Goal: Transaction & Acquisition: Purchase product/service

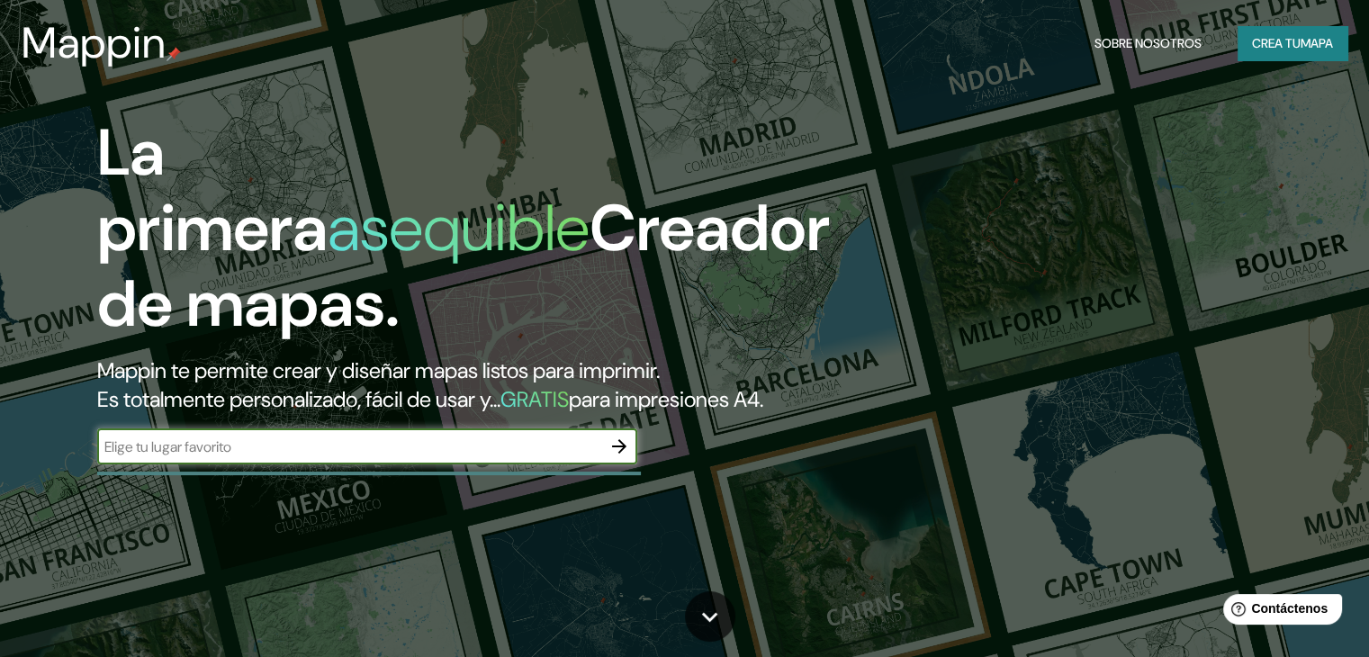
click at [203, 457] on input "text" at bounding box center [349, 447] width 504 height 21
click at [210, 457] on input "text" at bounding box center [349, 447] width 504 height 21
type input "[GEOGRAPHIC_DATA]"
drag, startPoint x: 85, startPoint y: 262, endPoint x: 11, endPoint y: 212, distance: 88.9
click at [11, 212] on div "La primera asequible Creador de mapas. Mappin te permite crear y diseñar mapas …" at bounding box center [684, 328] width 1369 height 657
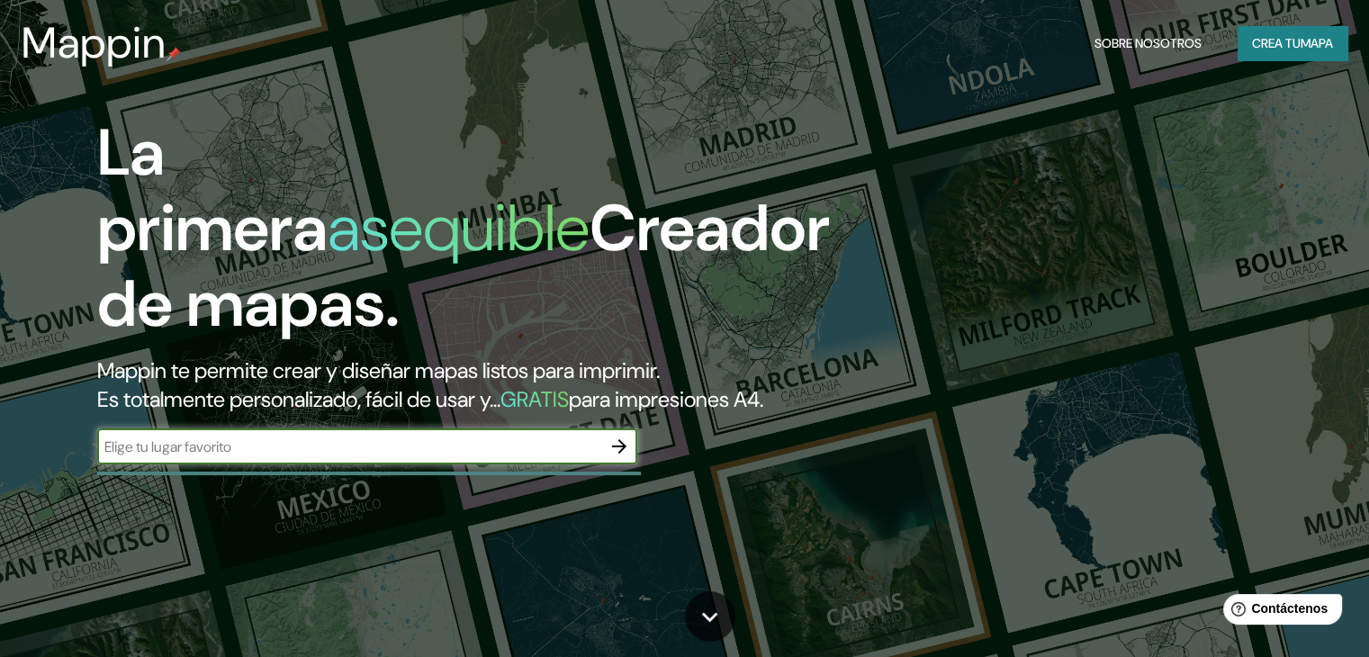
click at [210, 457] on input "text" at bounding box center [349, 447] width 504 height 21
type input "lima"
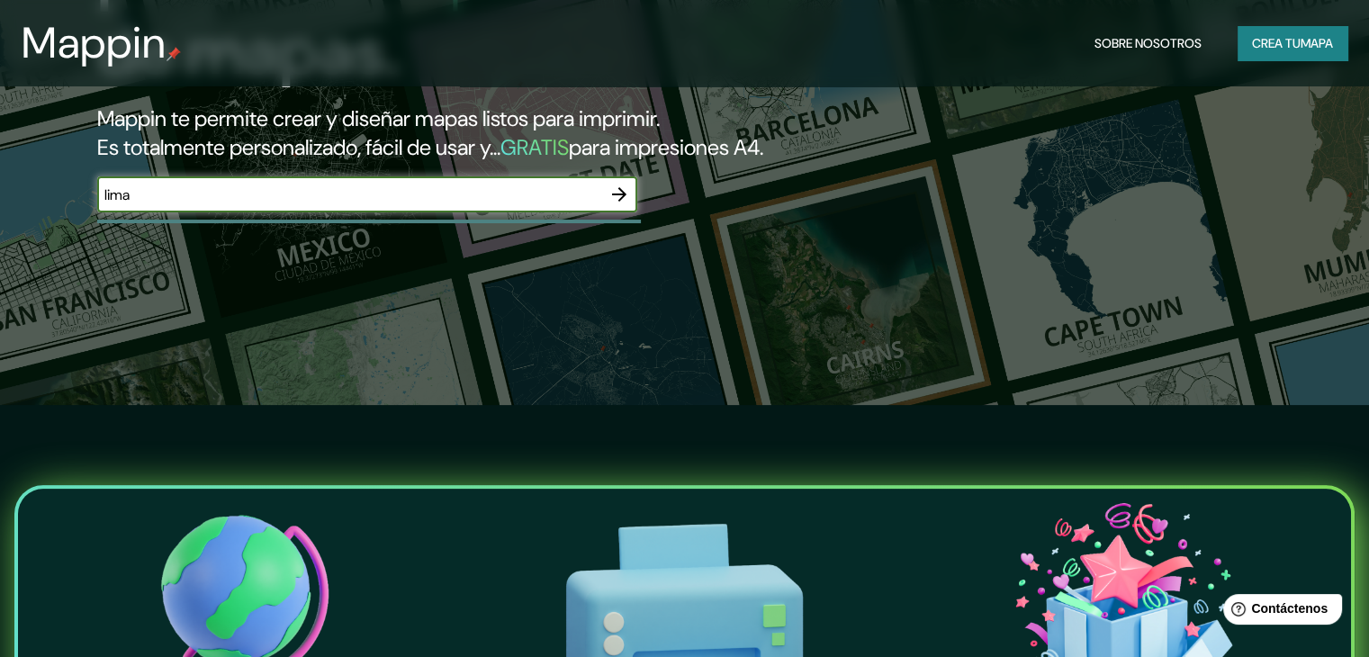
scroll to position [230, 0]
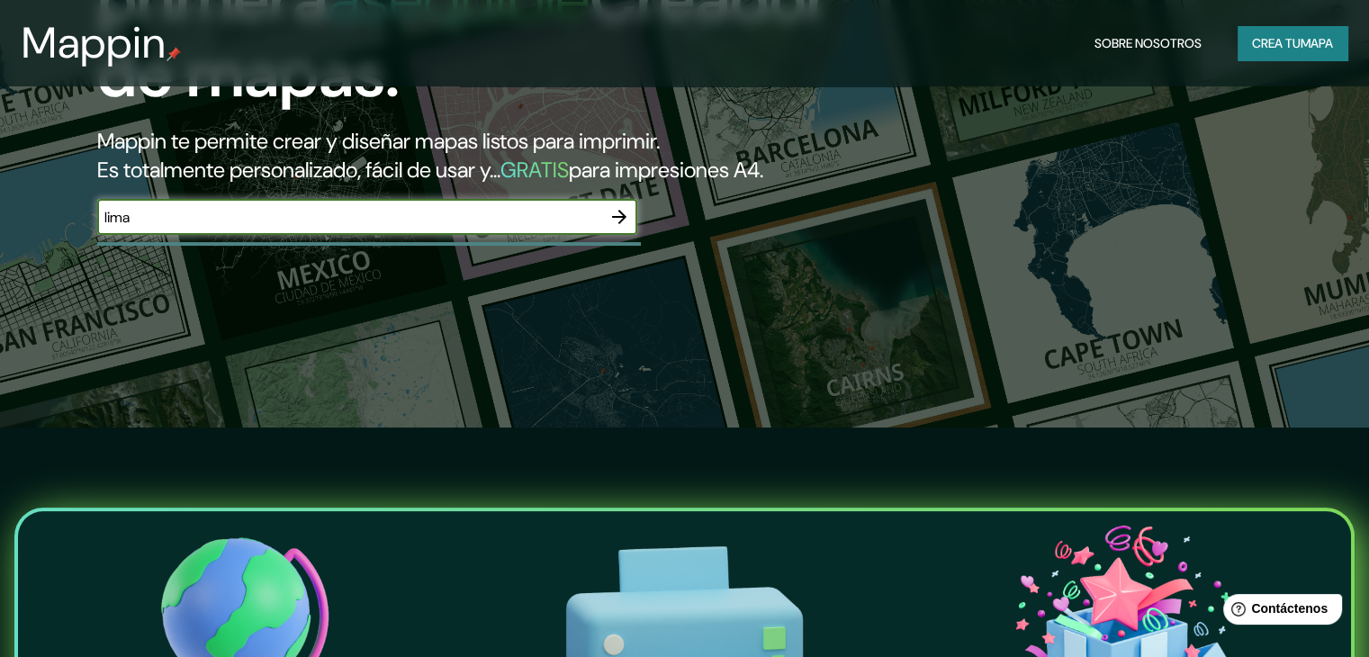
click at [1275, 36] on font "Crea tu" at bounding box center [1276, 43] width 49 height 16
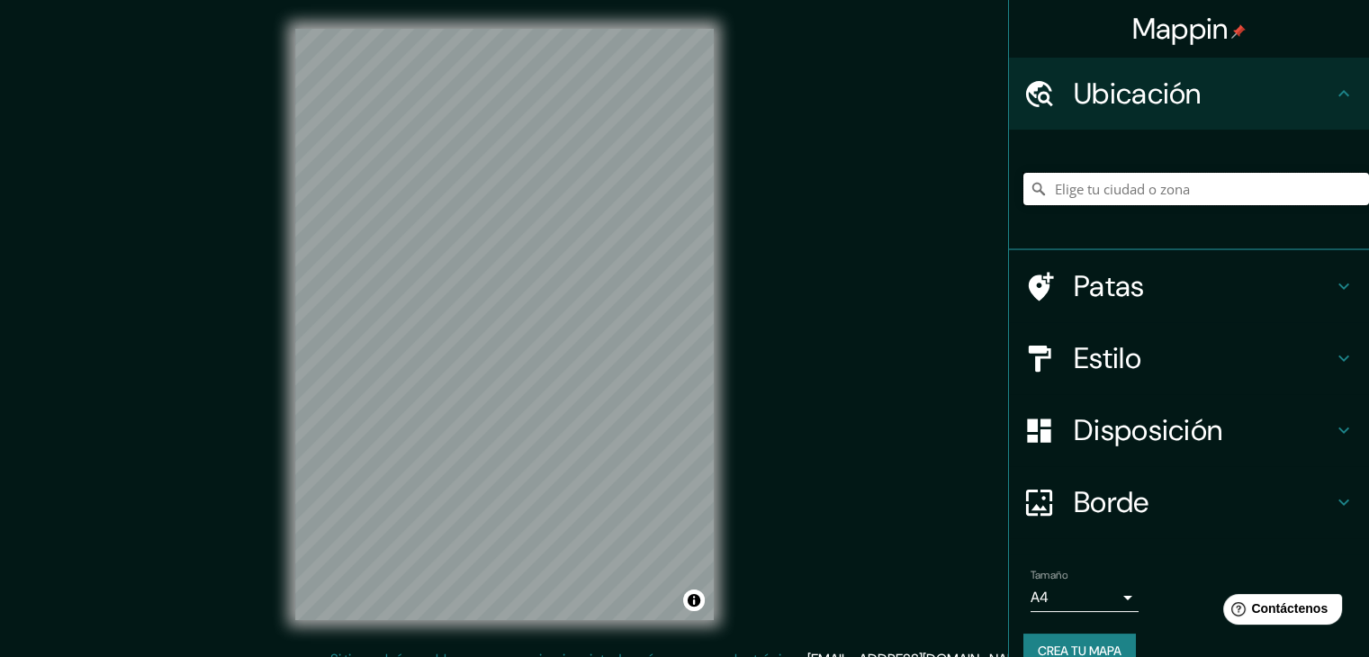
click at [1106, 188] on input "Elige tu ciudad o zona" at bounding box center [1197, 189] width 346 height 32
type input "Lima, Provincia de Lima, Perú"
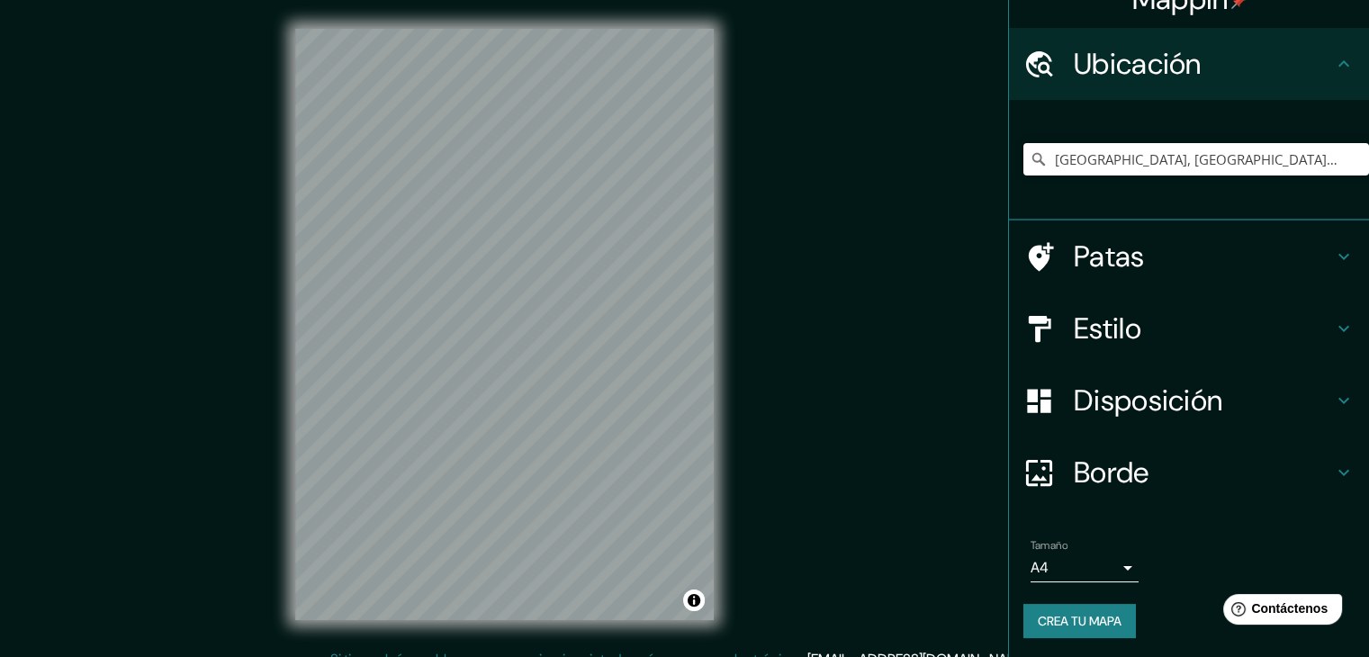
scroll to position [32, 0]
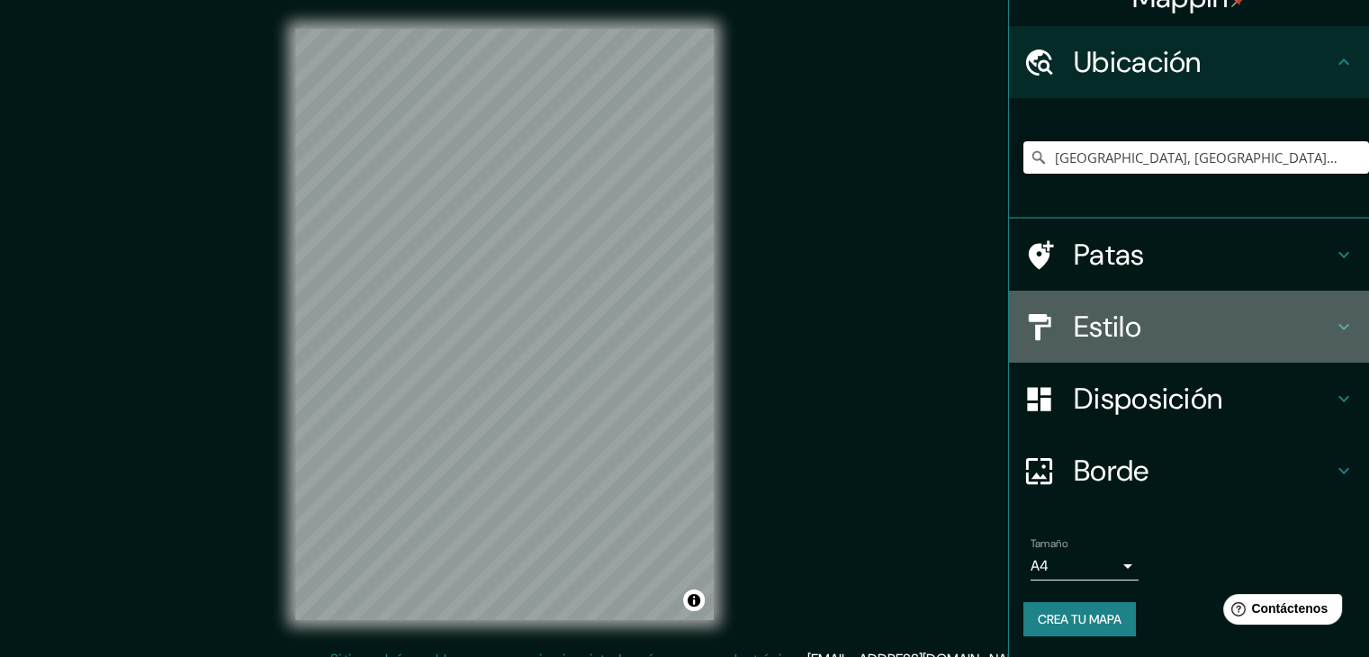
click at [1077, 323] on font "Estilo" at bounding box center [1108, 327] width 68 height 38
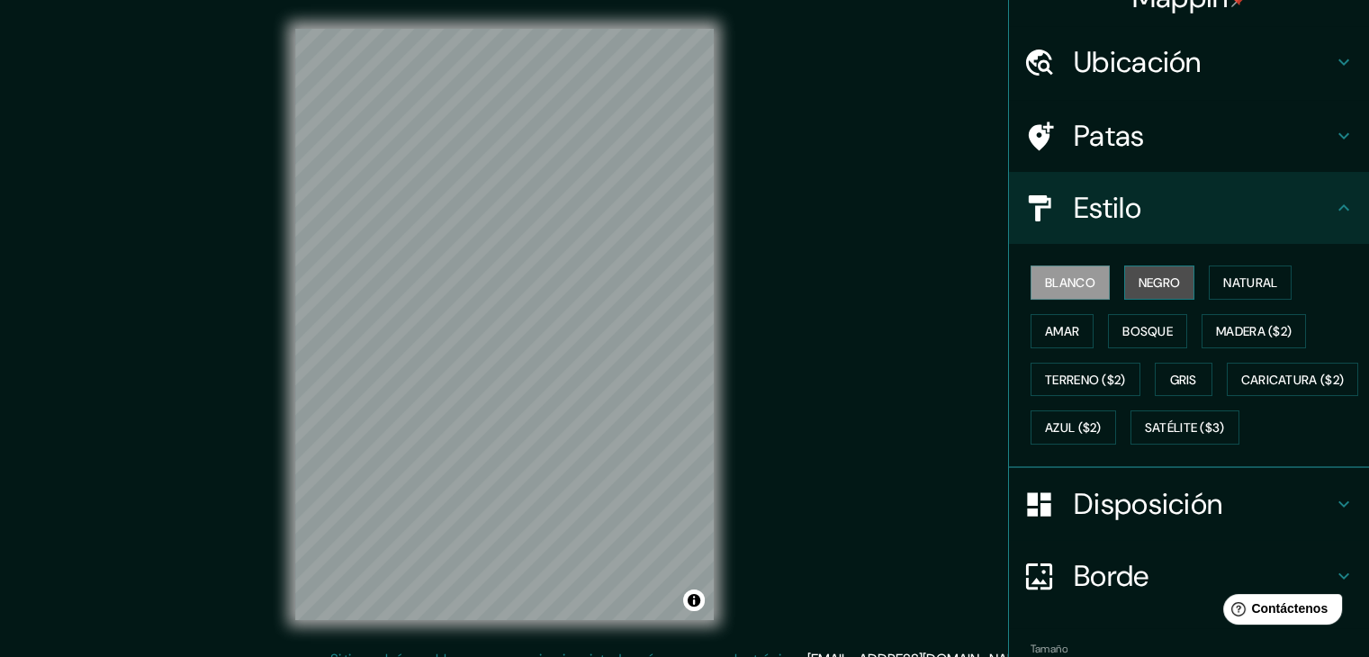
click at [1153, 278] on font "Negro" at bounding box center [1160, 283] width 42 height 16
click at [1042, 268] on button "Blanco" at bounding box center [1070, 283] width 79 height 34
click at [1232, 276] on font "Natural" at bounding box center [1251, 283] width 54 height 16
click at [1050, 276] on font "Blanco" at bounding box center [1070, 283] width 50 height 16
click at [1052, 312] on div "Blanco Negro Natural Amar Bosque Madera ($2) Terreno ($2) Gris Caricatura ($2) …" at bounding box center [1197, 355] width 346 height 194
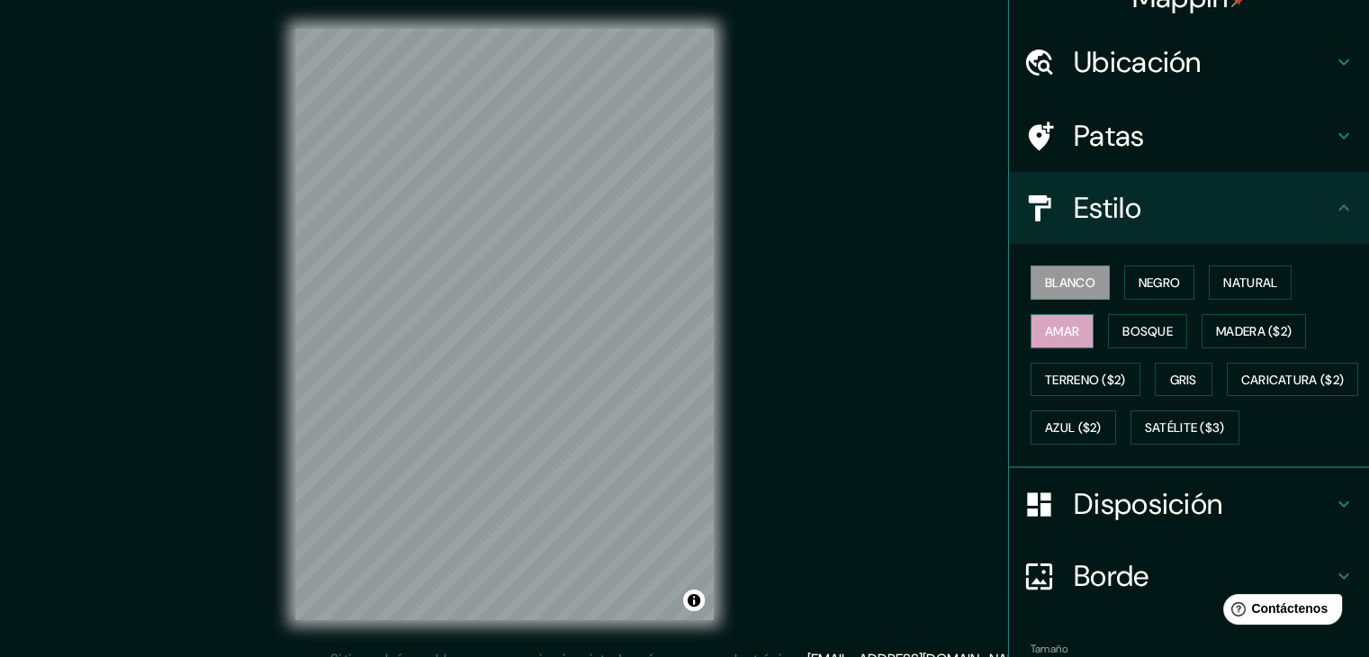
click at [1056, 323] on font "Amar" at bounding box center [1062, 331] width 34 height 16
click at [1137, 332] on font "Bosque" at bounding box center [1148, 331] width 50 height 16
click at [1045, 289] on font "Blanco" at bounding box center [1070, 283] width 50 height 16
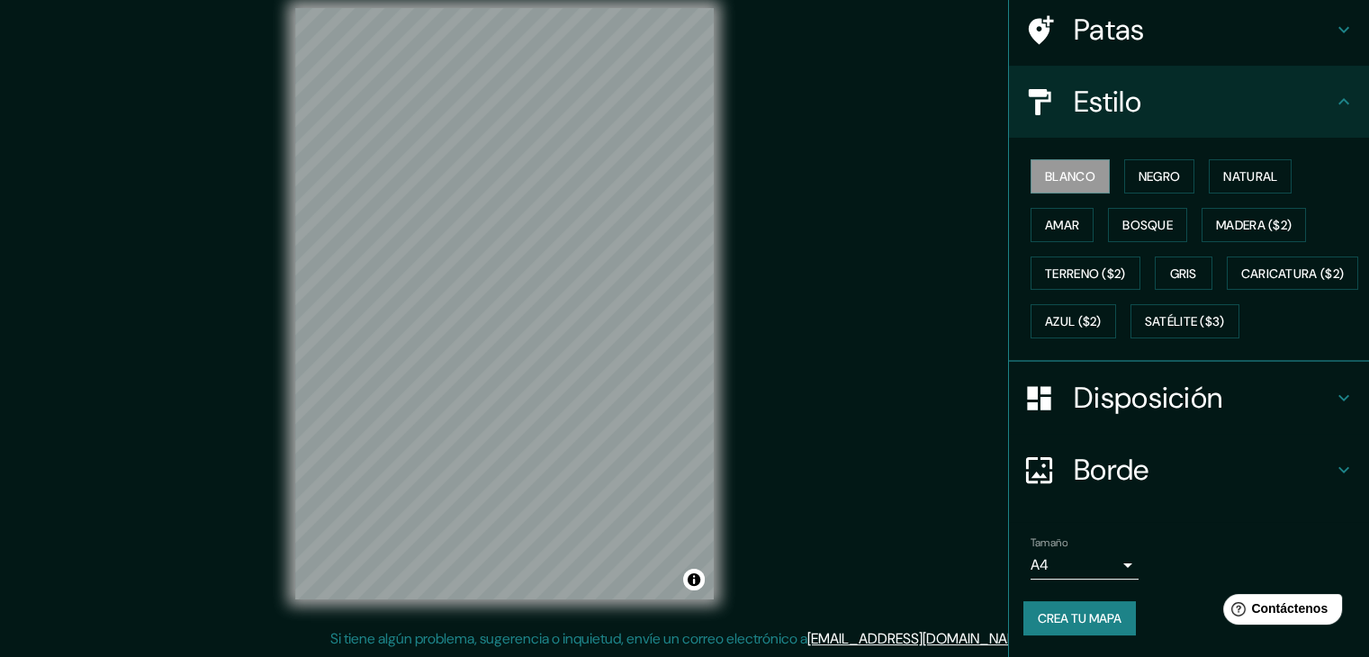
scroll to position [182, 0]
click at [1051, 625] on font "Crea tu mapa" at bounding box center [1080, 618] width 84 height 16
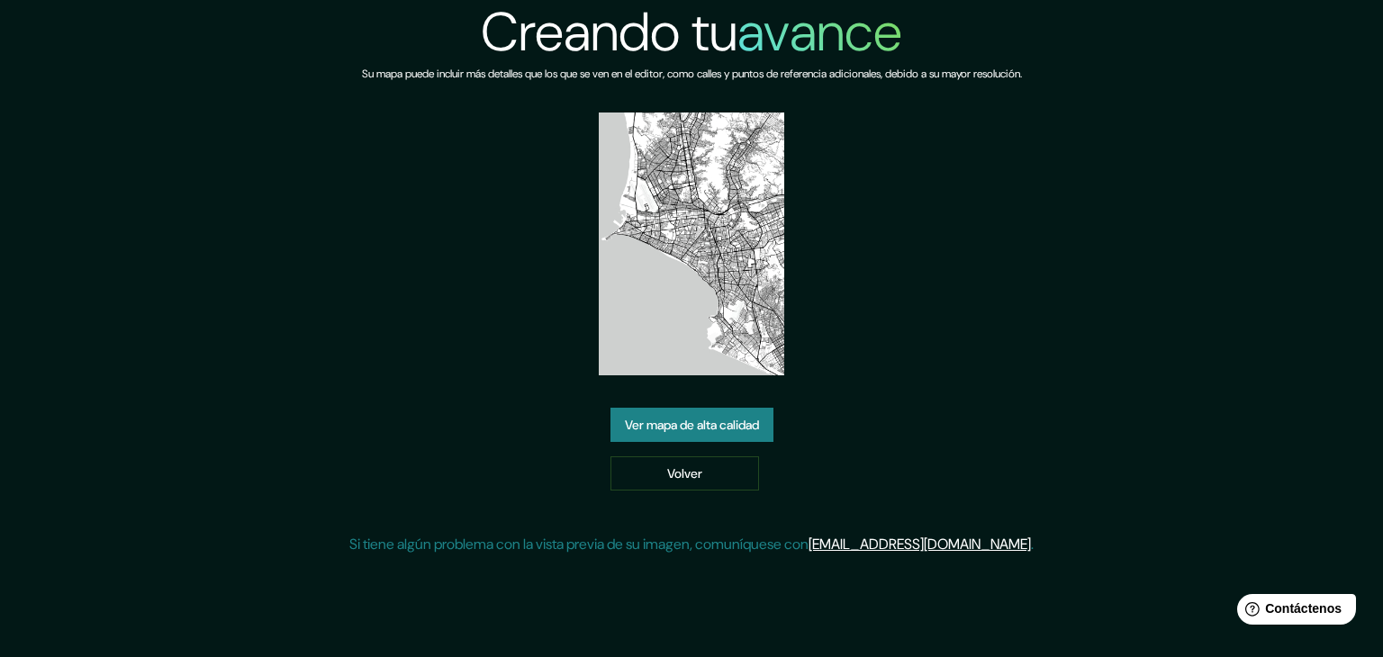
click at [685, 413] on font "Ver mapa de alta calidad" at bounding box center [692, 424] width 134 height 23
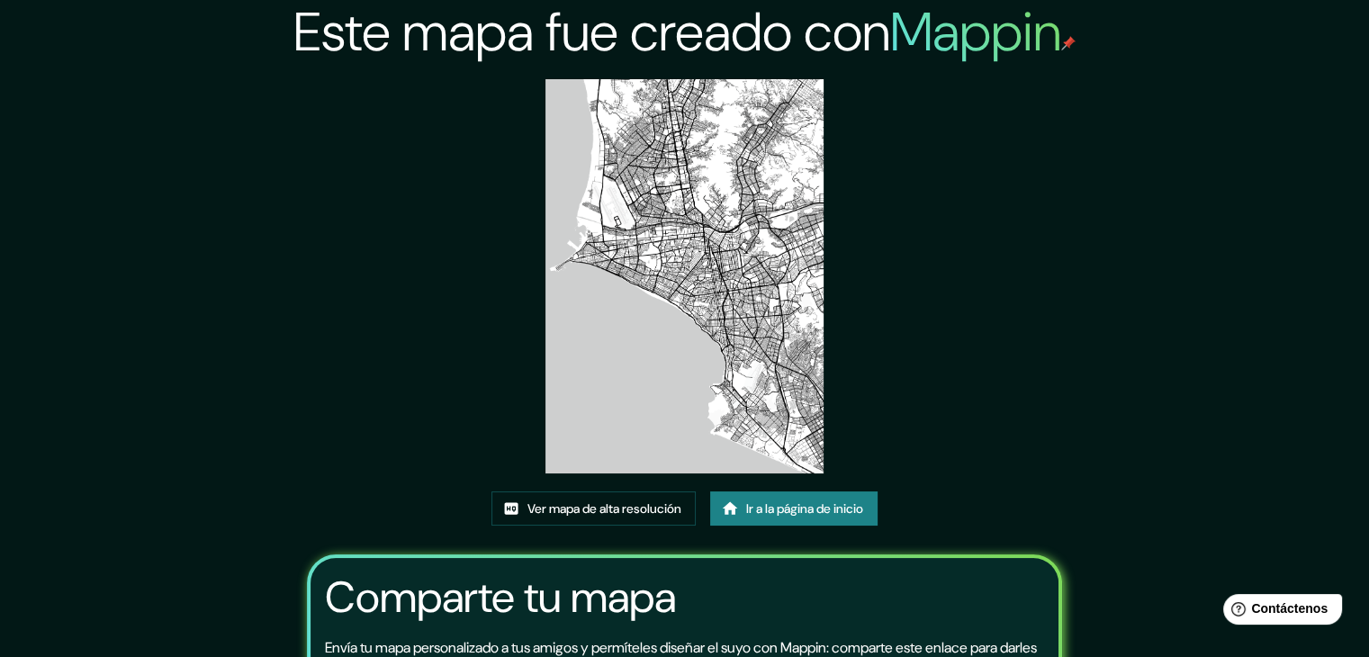
drag, startPoint x: 726, startPoint y: 270, endPoint x: 1023, endPoint y: 180, distance: 310.5
click at [1023, 181] on div "Este mapa fue creado con Mappin Ver mapa de alta resolución Ir a la página de i…" at bounding box center [685, 423] width 800 height 847
click at [667, 502] on font "Ver mapa de alta resolución" at bounding box center [605, 509] width 154 height 16
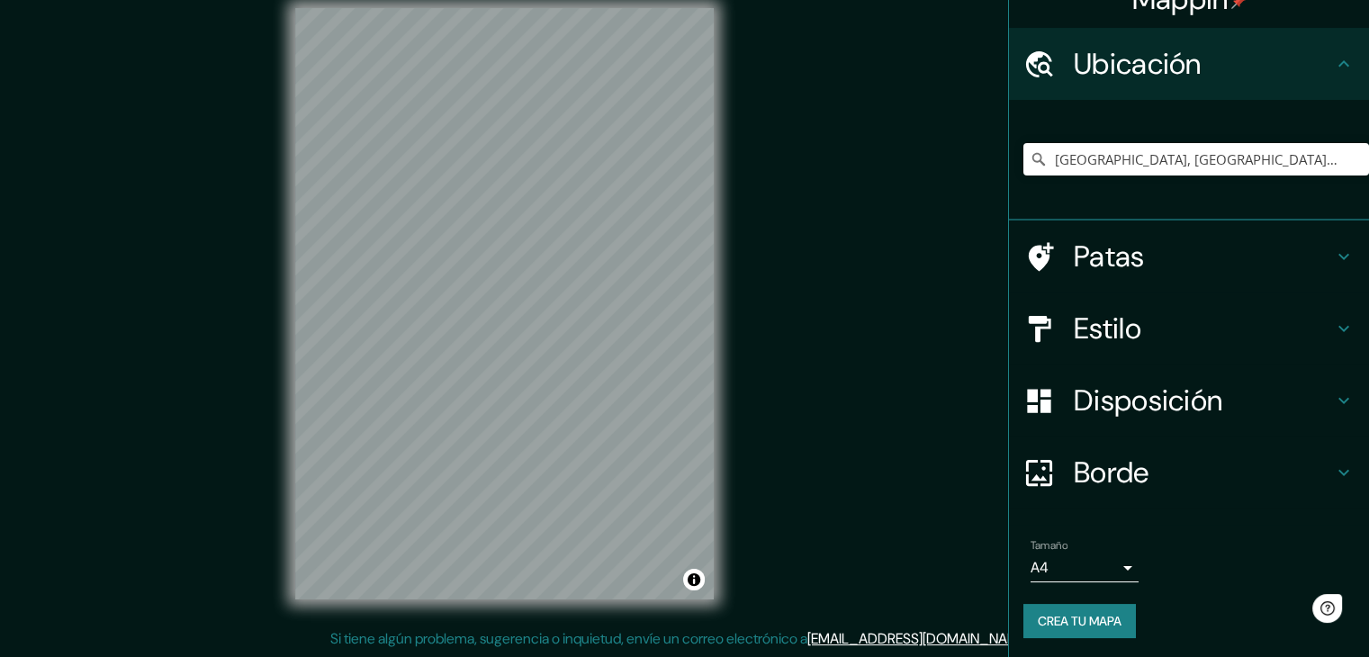
scroll to position [32, 0]
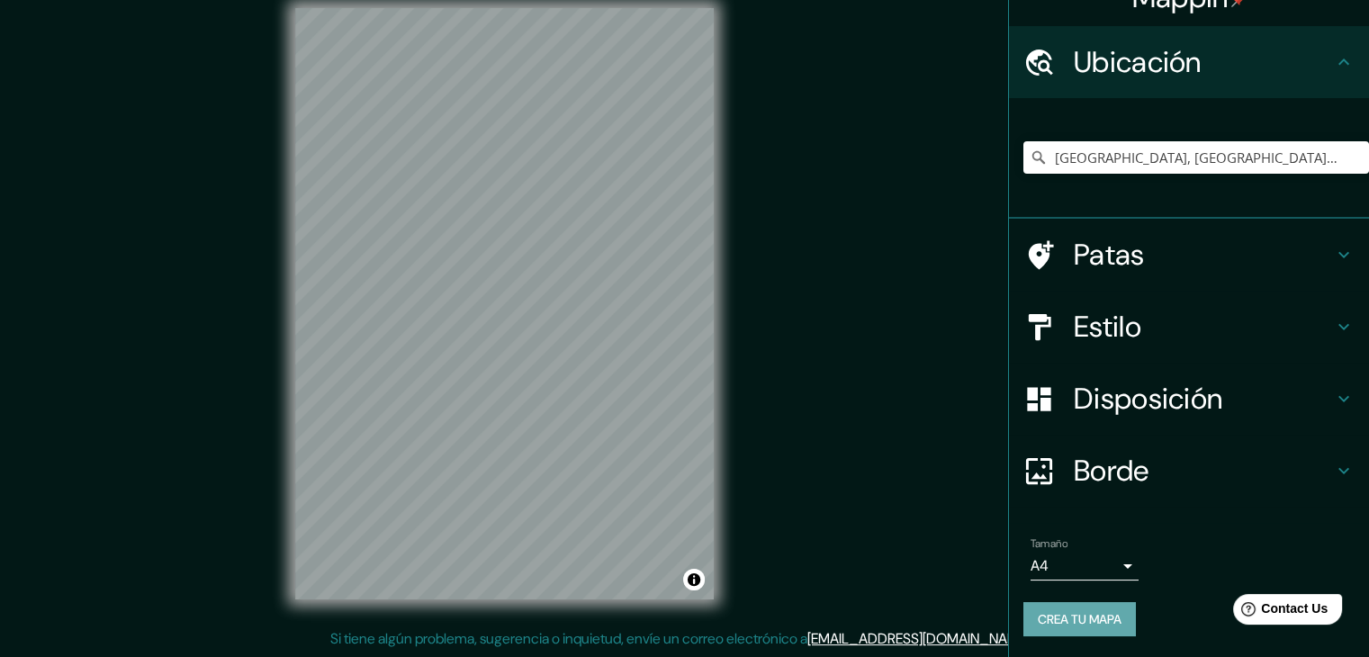
click at [1100, 608] on font "Crea tu mapa" at bounding box center [1080, 619] width 84 height 23
